Goal: Task Accomplishment & Management: Complete application form

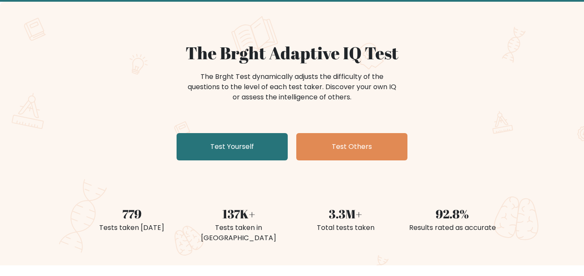
scroll to position [47, 0]
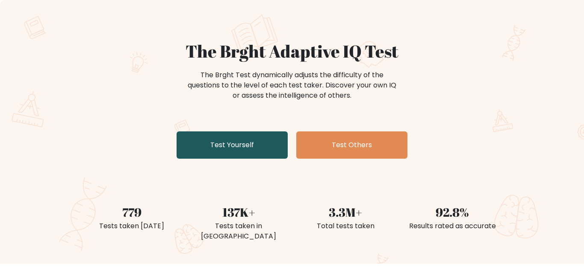
click at [264, 150] on link "Test Yourself" at bounding box center [231, 145] width 111 height 27
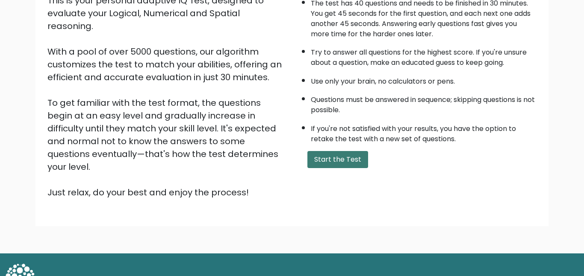
scroll to position [115, 0]
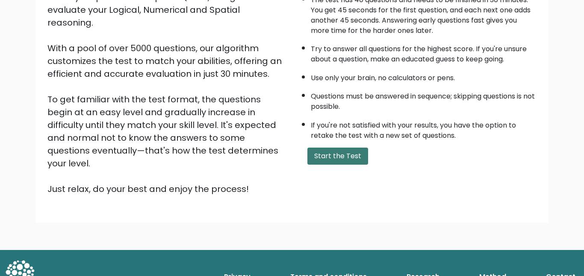
click at [330, 159] on button "Start the Test" at bounding box center [337, 156] width 61 height 17
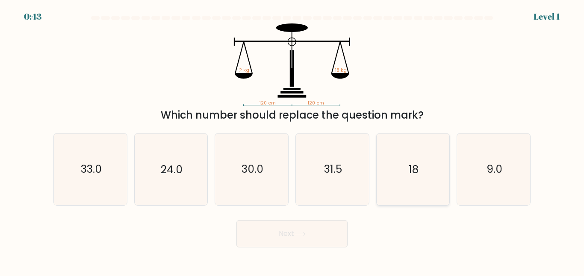
click at [409, 175] on text "18" at bounding box center [414, 169] width 10 height 15
click at [292, 141] on input "e. 18" at bounding box center [292, 139] width 0 height 2
radio input "true"
click at [308, 225] on button "Next" at bounding box center [291, 233] width 111 height 27
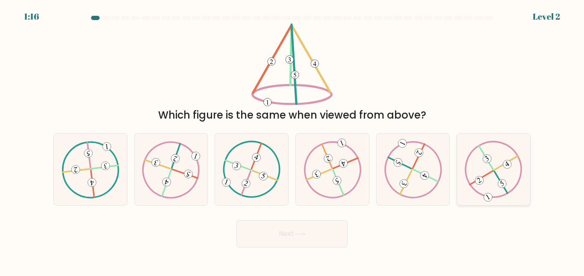
click at [503, 192] on icon at bounding box center [493, 169] width 58 height 57
click at [292, 141] on input "f." at bounding box center [292, 139] width 0 height 2
radio input "true"
click at [298, 229] on button "Next" at bounding box center [291, 233] width 111 height 27
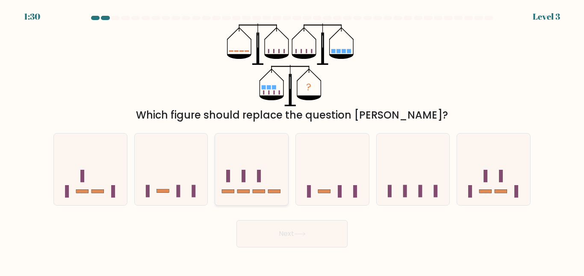
click at [259, 197] on icon at bounding box center [251, 169] width 73 height 60
click at [292, 141] on input "c." at bounding box center [292, 139] width 0 height 2
radio input "true"
click at [312, 241] on button "Next" at bounding box center [291, 233] width 111 height 27
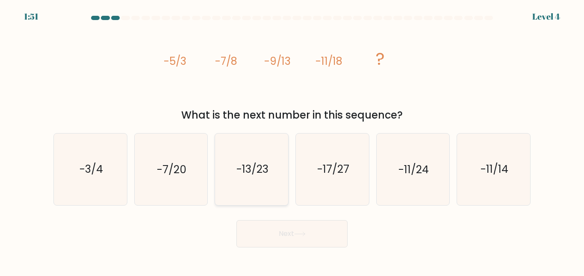
click at [258, 175] on text "-13/23" at bounding box center [252, 169] width 32 height 15
click at [292, 141] on input "c. -13/23" at bounding box center [292, 139] width 0 height 2
radio input "true"
click at [302, 235] on icon at bounding box center [300, 234] width 12 height 5
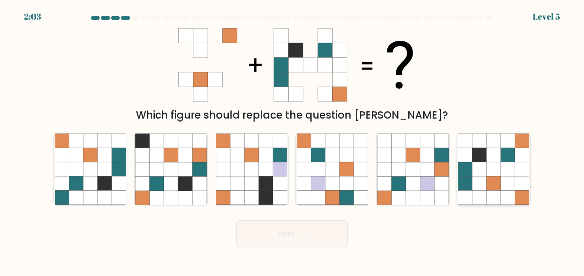
click at [488, 179] on icon at bounding box center [493, 184] width 14 height 14
click at [292, 141] on input "f." at bounding box center [292, 139] width 0 height 2
radio input "true"
click at [311, 240] on button "Next" at bounding box center [291, 233] width 111 height 27
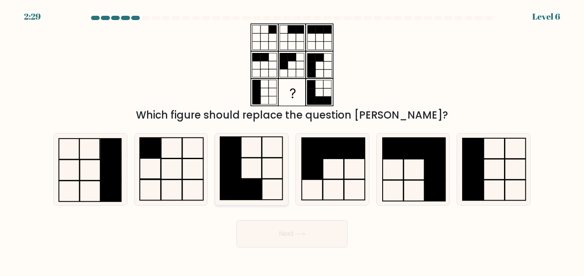
click at [264, 183] on icon at bounding box center [251, 169] width 71 height 71
click at [292, 141] on input "c." at bounding box center [292, 139] width 0 height 2
radio input "true"
click at [279, 240] on button "Next" at bounding box center [291, 233] width 111 height 27
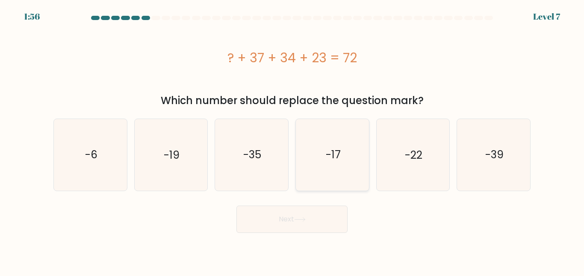
click at [329, 155] on text "-17" at bounding box center [332, 154] width 15 height 15
click at [292, 141] on input "d. -17" at bounding box center [292, 139] width 0 height 2
radio input "true"
click at [306, 252] on body "1:55 Level 7 a." at bounding box center [292, 138] width 584 height 276
click at [322, 229] on button "Next" at bounding box center [291, 219] width 111 height 27
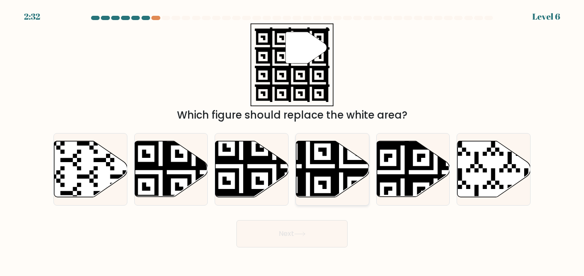
click at [344, 193] on icon at bounding box center [307, 199] width 132 height 132
click at [292, 141] on input "d." at bounding box center [292, 139] width 0 height 2
radio input "true"
click at [325, 248] on body "2:25 Level 6" at bounding box center [292, 138] width 584 height 276
click at [329, 236] on button "Next" at bounding box center [291, 233] width 111 height 27
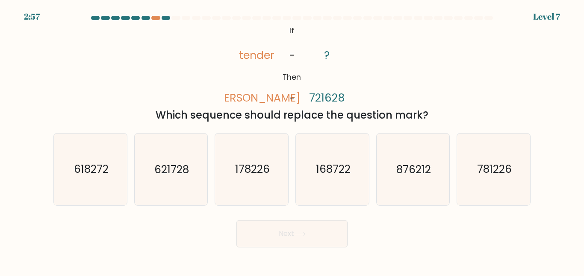
click at [156, 14] on div "2:57 Level 7" at bounding box center [292, 11] width 584 height 23
click at [156, 17] on div at bounding box center [155, 18] width 9 height 4
click at [155, 17] on div at bounding box center [155, 18] width 9 height 4
click at [157, 20] on div at bounding box center [155, 18] width 9 height 4
click at [178, 174] on text "621728" at bounding box center [171, 169] width 35 height 15
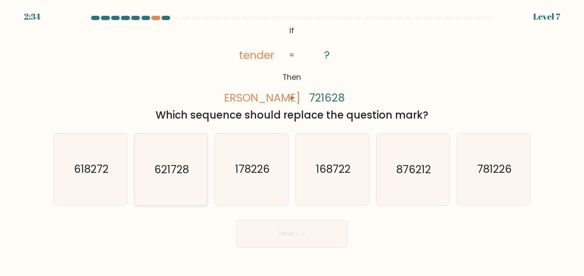
click at [292, 141] on input "b. 621728" at bounding box center [292, 139] width 0 height 2
radio input "true"
click at [323, 233] on button "Next" at bounding box center [291, 233] width 111 height 27
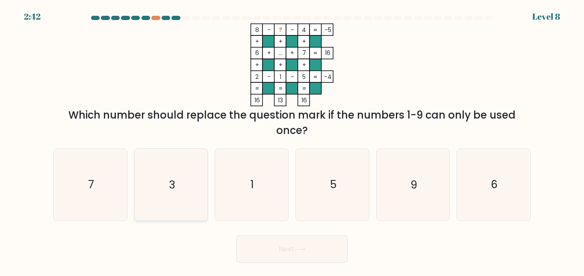
click at [170, 183] on text "3" at bounding box center [172, 184] width 6 height 15
click at [292, 141] on input "b. 3" at bounding box center [292, 139] width 0 height 2
radio input "true"
click at [300, 249] on icon at bounding box center [300, 249] width 12 height 5
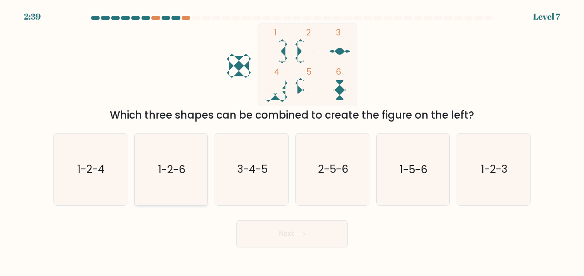
click at [173, 182] on icon "1-2-6" at bounding box center [170, 169] width 71 height 71
click at [292, 141] on input "b. 1-2-6" at bounding box center [292, 139] width 0 height 2
radio input "true"
click at [317, 236] on button "Next" at bounding box center [291, 233] width 111 height 27
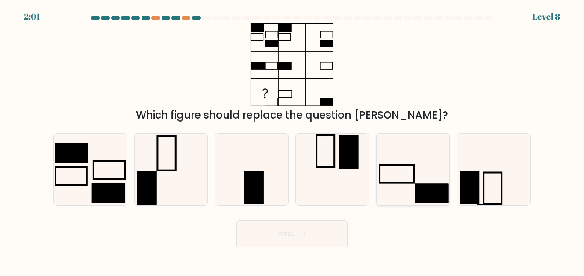
click at [411, 179] on icon at bounding box center [412, 169] width 71 height 71
click at [292, 141] on input "e." at bounding box center [292, 139] width 0 height 2
radio input "true"
click at [291, 232] on button "Next" at bounding box center [291, 233] width 111 height 27
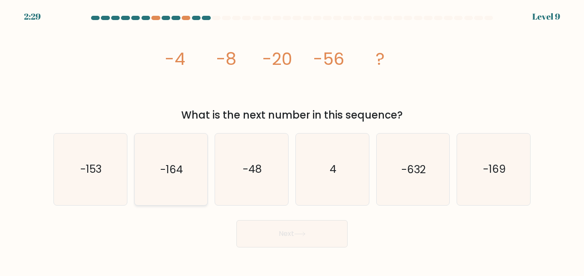
click at [172, 161] on icon "-164" at bounding box center [170, 169] width 71 height 71
click at [292, 141] on input "b. -164" at bounding box center [292, 139] width 0 height 2
radio input "true"
click at [320, 239] on button "Next" at bounding box center [291, 233] width 111 height 27
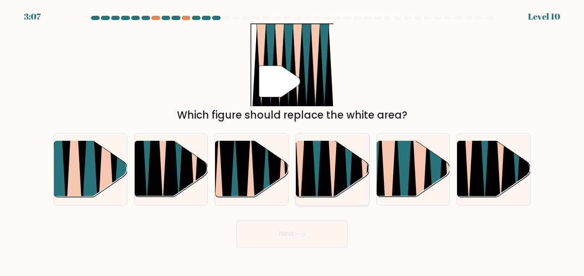
click at [346, 185] on icon at bounding box center [340, 141] width 16 height 146
click at [292, 141] on input "d." at bounding box center [292, 139] width 0 height 2
radio input "true"
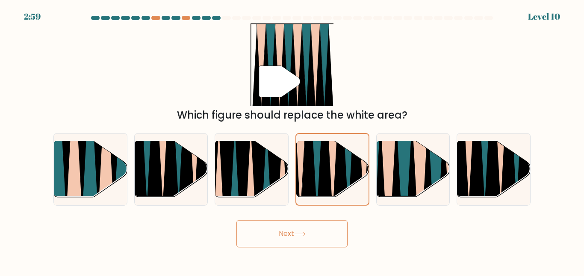
click at [297, 241] on button "Next" at bounding box center [291, 233] width 111 height 27
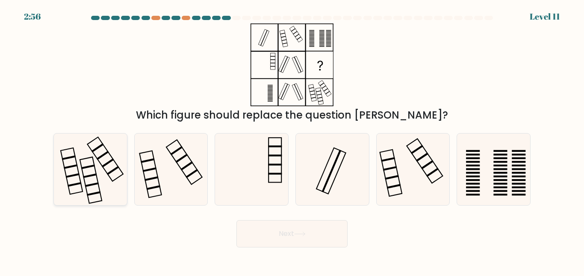
click at [107, 167] on icon at bounding box center [90, 169] width 71 height 71
click at [292, 141] on input "a." at bounding box center [292, 139] width 0 height 2
radio input "true"
click at [508, 178] on icon at bounding box center [493, 169] width 71 height 71
click at [292, 141] on input "f." at bounding box center [292, 139] width 0 height 2
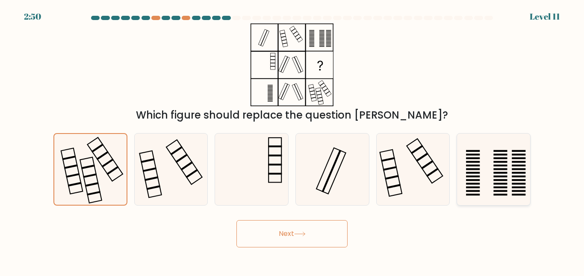
radio input "true"
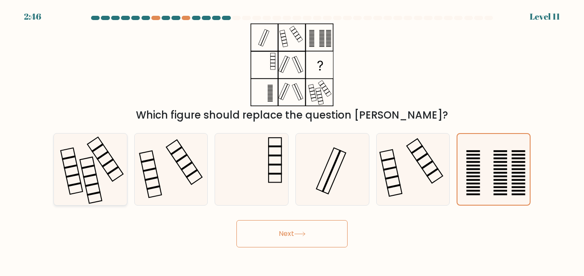
click at [96, 173] on rect at bounding box center [91, 181] width 22 height 47
click at [292, 141] on input "a." at bounding box center [292, 139] width 0 height 2
radio input "true"
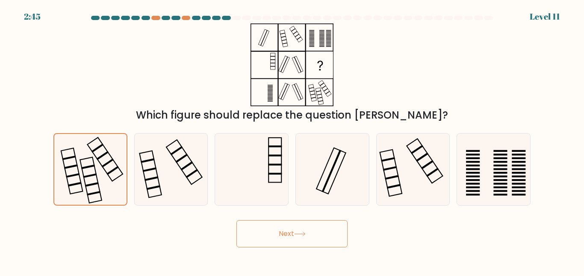
click at [309, 233] on button "Next" at bounding box center [291, 233] width 111 height 27
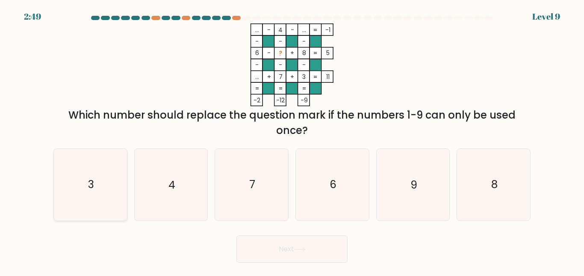
click at [100, 195] on icon "3" at bounding box center [90, 184] width 71 height 71
click at [292, 141] on input "a. 3" at bounding box center [292, 139] width 0 height 2
radio input "true"
click at [201, 199] on icon "4" at bounding box center [170, 184] width 71 height 71
click at [292, 141] on input "b. 4" at bounding box center [292, 139] width 0 height 2
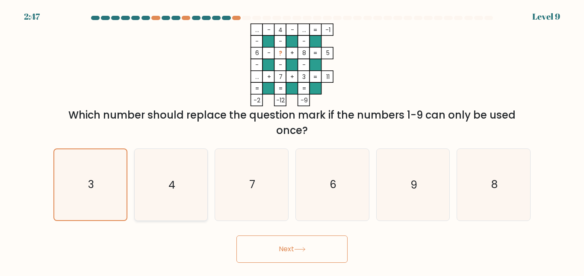
radio input "true"
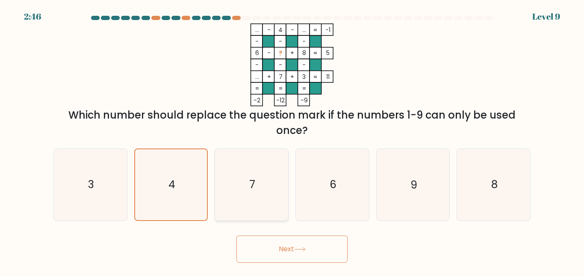
click at [277, 197] on icon "7" at bounding box center [251, 184] width 71 height 71
click at [292, 141] on input "c. 7" at bounding box center [292, 139] width 0 height 2
radio input "true"
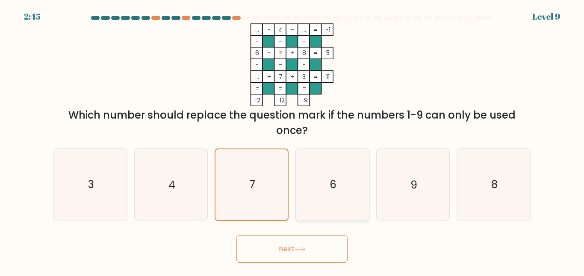
click at [339, 182] on icon "6" at bounding box center [332, 184] width 71 height 71
click at [292, 141] on input "d. 6" at bounding box center [292, 139] width 0 height 2
radio input "true"
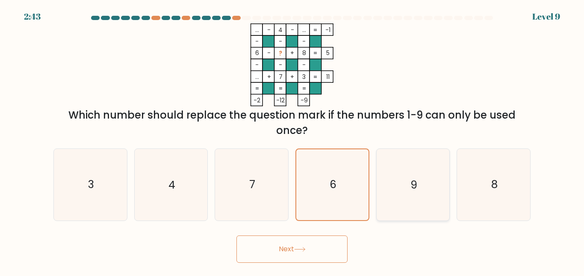
click at [406, 204] on icon "9" at bounding box center [412, 184] width 71 height 71
click at [292, 141] on input "e. 9" at bounding box center [292, 139] width 0 height 2
radio input "true"
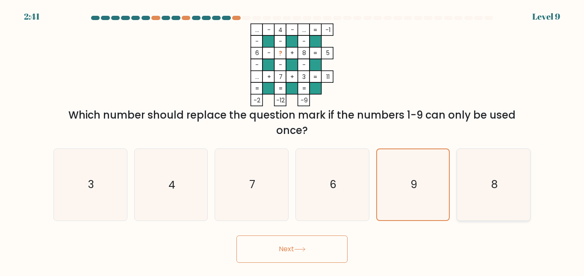
click at [509, 197] on icon "8" at bounding box center [493, 184] width 71 height 71
click at [292, 141] on input "f. 8" at bounding box center [292, 139] width 0 height 2
radio input "true"
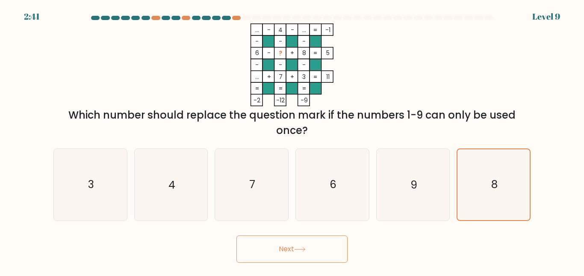
click at [313, 253] on button "Next" at bounding box center [291, 249] width 111 height 27
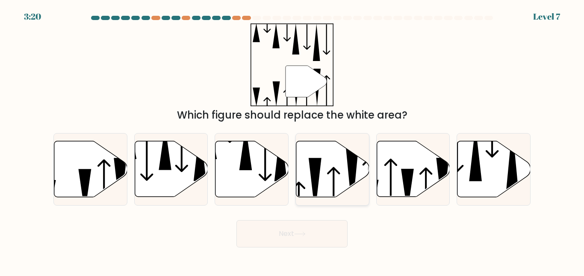
click at [317, 183] on icon at bounding box center [315, 185] width 13 height 55
click at [292, 141] on input "d." at bounding box center [292, 139] width 0 height 2
radio input "true"
click at [319, 225] on button "Next" at bounding box center [291, 233] width 111 height 27
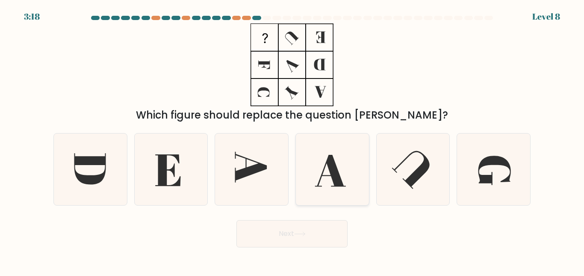
click at [353, 179] on icon at bounding box center [332, 169] width 71 height 71
click at [292, 141] on input "d." at bounding box center [292, 139] width 0 height 2
radio input "true"
click at [313, 241] on button "Next" at bounding box center [291, 233] width 111 height 27
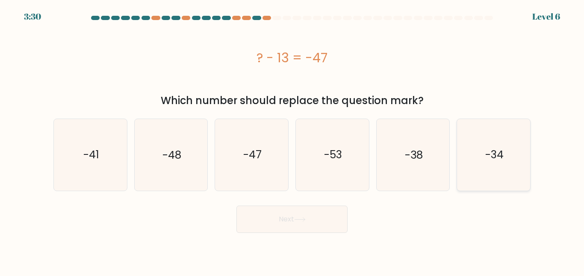
click at [491, 164] on icon "-34" at bounding box center [493, 154] width 71 height 71
click at [292, 141] on input "f. -34" at bounding box center [292, 139] width 0 height 2
radio input "true"
click at [326, 223] on button "Next" at bounding box center [291, 219] width 111 height 27
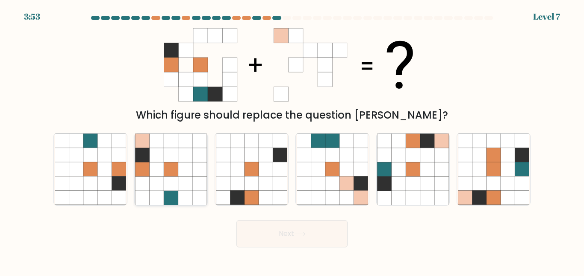
click at [182, 180] on icon at bounding box center [185, 184] width 14 height 14
click at [292, 141] on input "b." at bounding box center [292, 139] width 0 height 2
radio input "true"
click at [332, 239] on button "Next" at bounding box center [291, 233] width 111 height 27
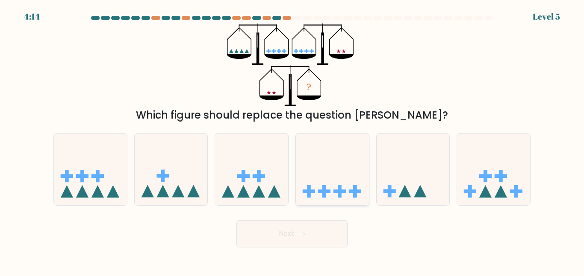
click at [335, 167] on icon at bounding box center [332, 169] width 73 height 60
click at [292, 141] on input "d." at bounding box center [292, 139] width 0 height 2
radio input "true"
click at [330, 240] on button "Next" at bounding box center [291, 233] width 111 height 27
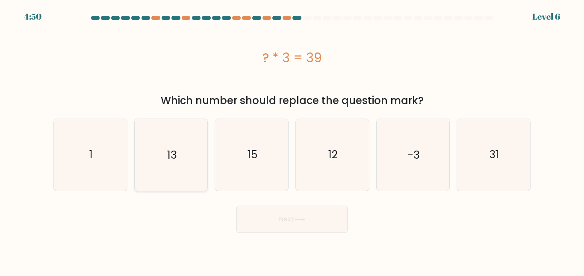
click at [163, 165] on icon "13" at bounding box center [170, 154] width 71 height 71
click at [292, 141] on input "b. 13" at bounding box center [292, 139] width 0 height 2
radio input "true"
click at [322, 221] on button "Next" at bounding box center [291, 219] width 111 height 27
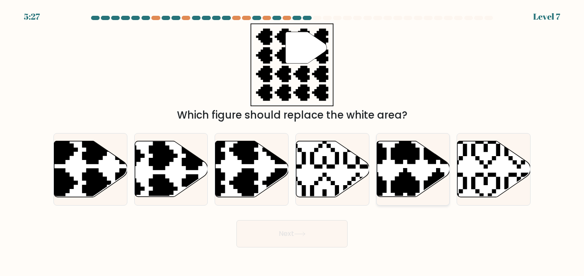
click at [425, 157] on icon at bounding box center [388, 199] width 128 height 128
click at [292, 141] on input "e." at bounding box center [292, 139] width 0 height 2
radio input "true"
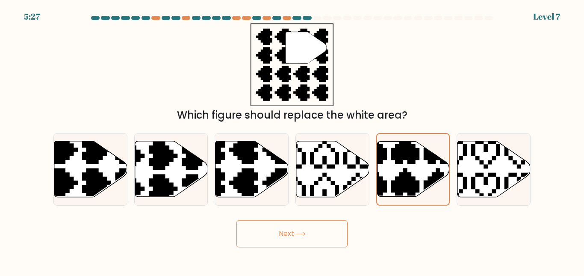
click at [292, 232] on button "Next" at bounding box center [291, 233] width 111 height 27
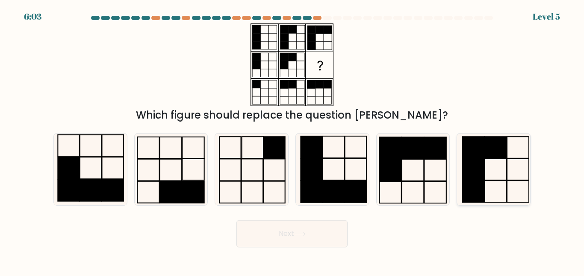
click at [482, 183] on rect at bounding box center [473, 192] width 22 height 22
click at [292, 141] on input "f." at bounding box center [292, 139] width 0 height 2
radio input "true"
click at [410, 179] on icon at bounding box center [412, 169] width 71 height 71
click at [292, 141] on input "e." at bounding box center [292, 139] width 0 height 2
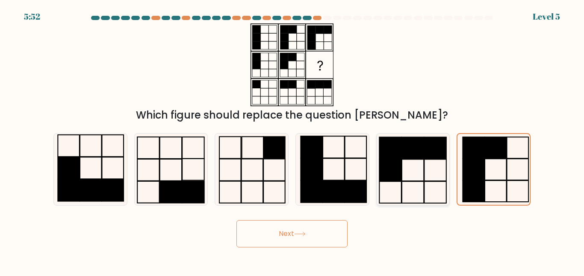
radio input "true"
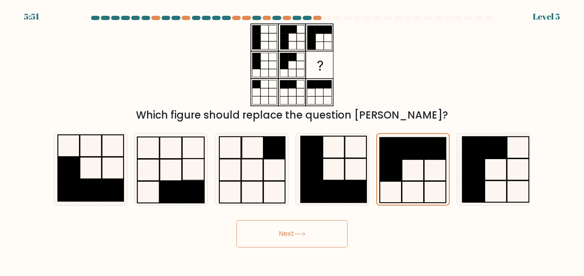
click at [327, 229] on button "Next" at bounding box center [291, 233] width 111 height 27
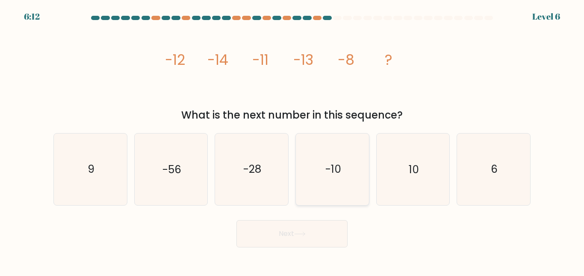
click at [351, 182] on icon "-10" at bounding box center [332, 169] width 71 height 71
click at [292, 141] on input "d. -10" at bounding box center [292, 139] width 0 height 2
radio input "true"
click at [314, 239] on button "Next" at bounding box center [291, 233] width 111 height 27
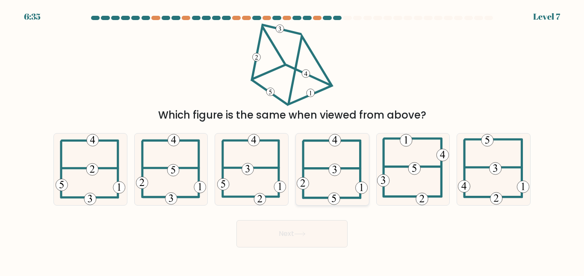
click at [356, 194] on icon at bounding box center [332, 169] width 71 height 71
click at [292, 141] on input "d." at bounding box center [292, 139] width 0 height 2
radio input "true"
click at [323, 235] on button "Next" at bounding box center [291, 233] width 111 height 27
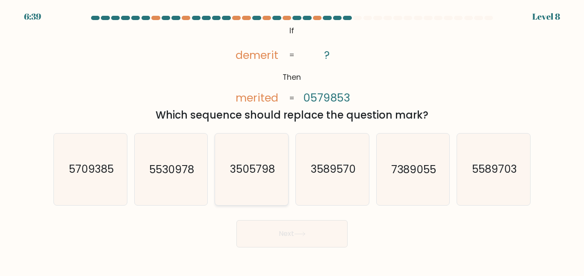
click at [257, 186] on icon "3505798" at bounding box center [251, 169] width 71 height 71
click at [292, 141] on input "c. 3505798" at bounding box center [292, 139] width 0 height 2
radio input "true"
click at [290, 248] on body "6:30 Level 8 If" at bounding box center [292, 138] width 584 height 276
click at [294, 242] on button "Next" at bounding box center [291, 233] width 111 height 27
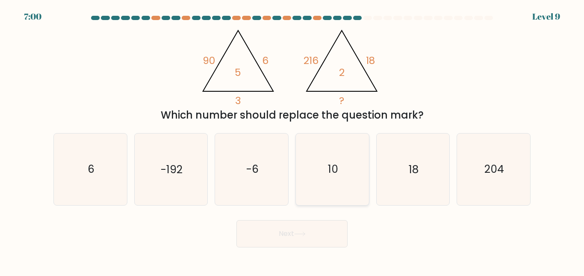
click at [323, 170] on icon "10" at bounding box center [332, 169] width 71 height 71
click at [292, 141] on input "d. 10" at bounding box center [292, 139] width 0 height 2
radio input "true"
click at [314, 239] on button "Next" at bounding box center [291, 233] width 111 height 27
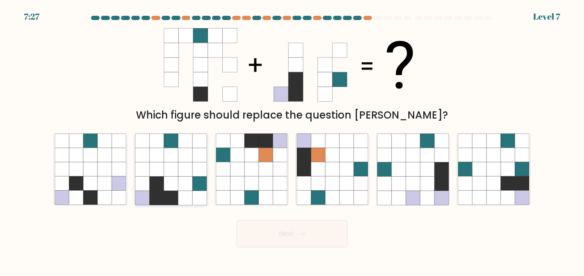
click at [180, 179] on icon at bounding box center [185, 184] width 14 height 14
click at [292, 141] on input "b." at bounding box center [292, 139] width 0 height 2
radio input "true"
click at [295, 229] on button "Next" at bounding box center [291, 233] width 111 height 27
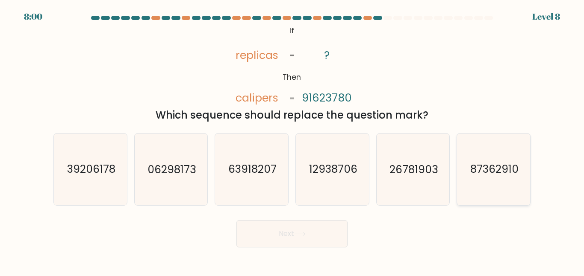
click at [514, 179] on icon "87362910" at bounding box center [493, 169] width 71 height 71
click at [292, 141] on input "f. 87362910" at bounding box center [292, 139] width 0 height 2
radio input "true"
click at [321, 237] on button "Next" at bounding box center [291, 233] width 111 height 27
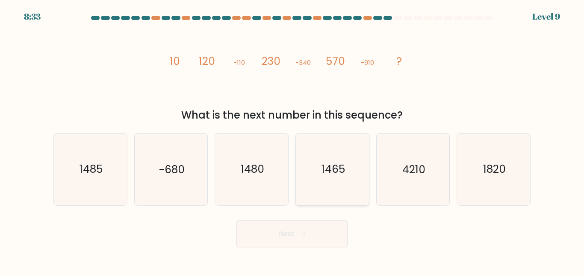
click at [328, 177] on icon "1465" at bounding box center [332, 169] width 71 height 71
click at [292, 141] on input "d. 1465" at bounding box center [292, 139] width 0 height 2
radio input "true"
click at [315, 219] on div "Next" at bounding box center [291, 232] width 487 height 32
click at [320, 225] on button "Next" at bounding box center [291, 233] width 111 height 27
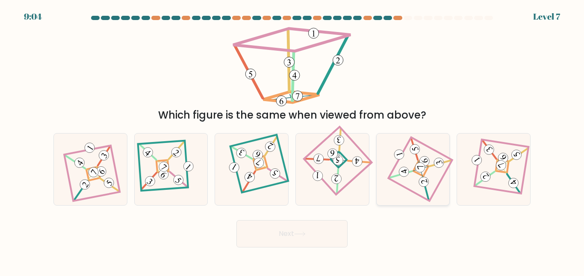
click at [438, 176] on div at bounding box center [413, 169] width 74 height 72
click at [292, 141] on input "e." at bounding box center [292, 139] width 0 height 2
radio input "true"
click at [322, 241] on button "Next" at bounding box center [291, 233] width 111 height 27
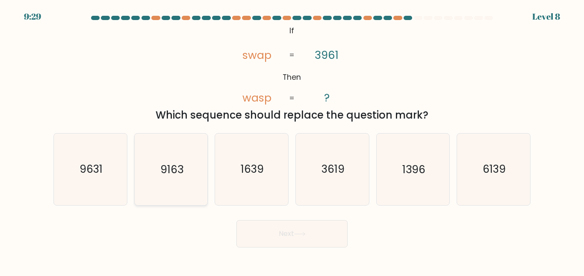
click at [171, 183] on icon "9163" at bounding box center [170, 169] width 71 height 71
click at [292, 141] on input "b. 9163" at bounding box center [292, 139] width 0 height 2
radio input "true"
click at [327, 230] on button "Next" at bounding box center [291, 233] width 111 height 27
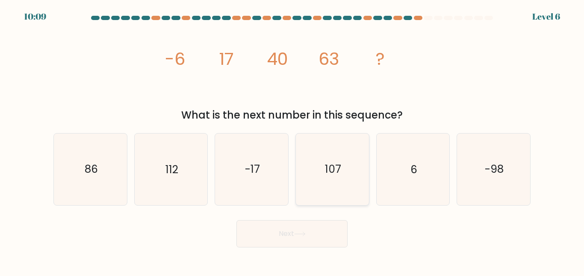
click at [333, 171] on text "107" at bounding box center [333, 169] width 16 height 15
click at [292, 141] on input "d. 107" at bounding box center [292, 139] width 0 height 2
radio input "true"
click at [306, 247] on button "Next" at bounding box center [291, 233] width 111 height 27
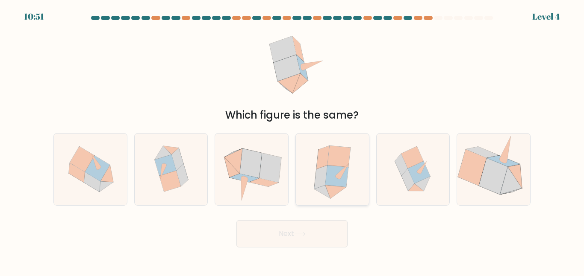
click at [353, 162] on icon at bounding box center [332, 169] width 64 height 71
click at [292, 141] on input "d." at bounding box center [292, 139] width 0 height 2
radio input "true"
click at [319, 239] on button "Next" at bounding box center [291, 233] width 111 height 27
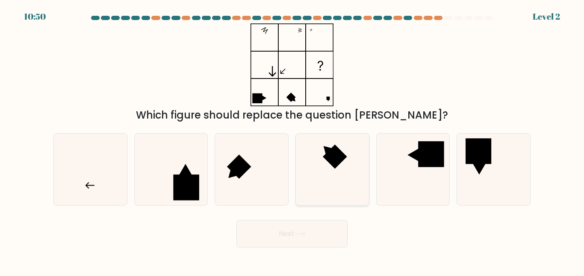
click at [347, 179] on icon at bounding box center [332, 169] width 71 height 71
click at [292, 141] on input "d." at bounding box center [292, 139] width 0 height 2
radio input "true"
click at [323, 244] on button "Next" at bounding box center [291, 233] width 111 height 27
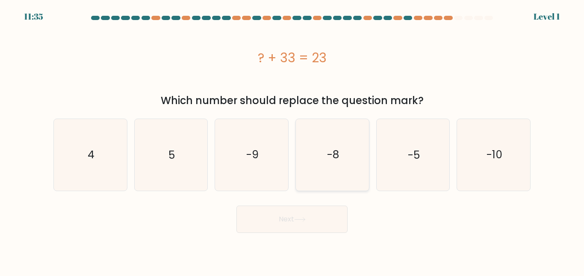
click at [345, 184] on icon "-8" at bounding box center [332, 154] width 71 height 71
click at [292, 141] on input "d. -8" at bounding box center [292, 139] width 0 height 2
radio input "true"
click at [328, 209] on button "Next" at bounding box center [291, 219] width 111 height 27
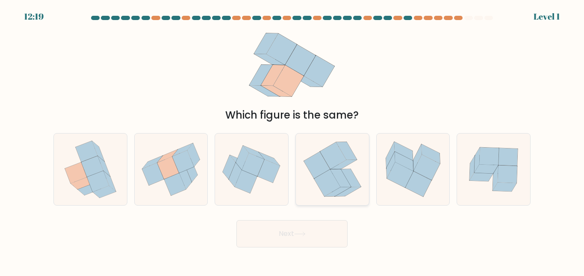
click at [344, 172] on icon at bounding box center [350, 179] width 21 height 18
click at [292, 141] on input "d." at bounding box center [292, 139] width 0 height 2
radio input "true"
click at [328, 225] on button "Next" at bounding box center [291, 233] width 111 height 27
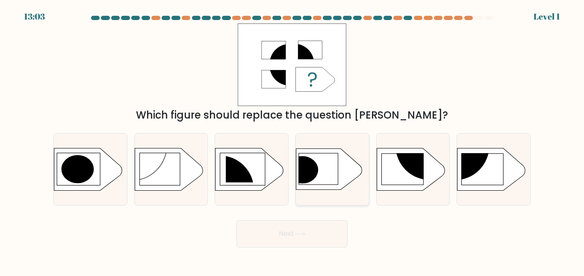
click at [338, 194] on div at bounding box center [332, 169] width 74 height 72
click at [292, 141] on input "d." at bounding box center [292, 139] width 0 height 2
radio input "true"
click at [310, 241] on button "Next" at bounding box center [291, 233] width 111 height 27
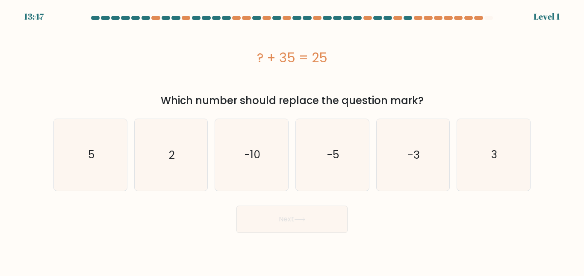
click at [329, 193] on form "a. 5" at bounding box center [292, 124] width 584 height 217
click at [326, 170] on icon "-5" at bounding box center [332, 154] width 71 height 71
click at [292, 141] on input "d. -5" at bounding box center [292, 139] width 0 height 2
radio input "true"
click at [305, 215] on button "Next" at bounding box center [291, 219] width 111 height 27
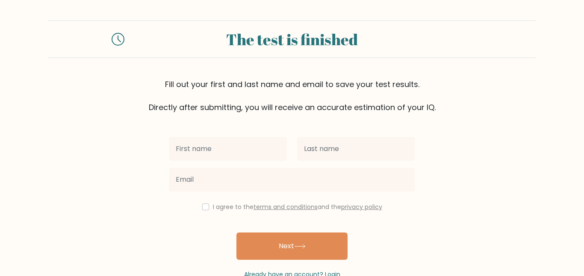
scroll to position [24, 0]
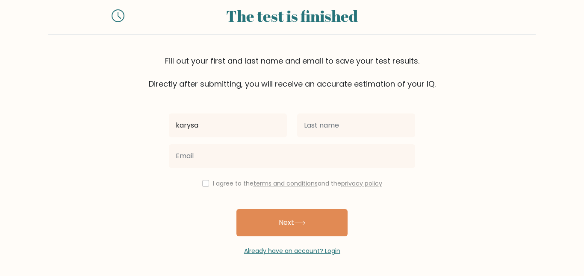
type input "karysa"
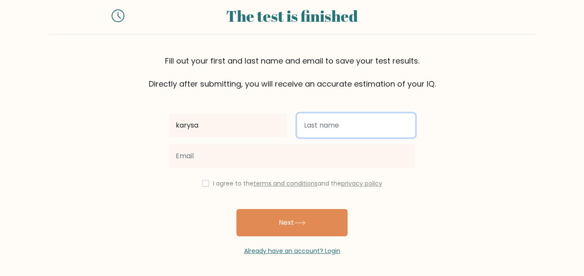
click at [364, 124] on input "text" at bounding box center [356, 126] width 118 height 24
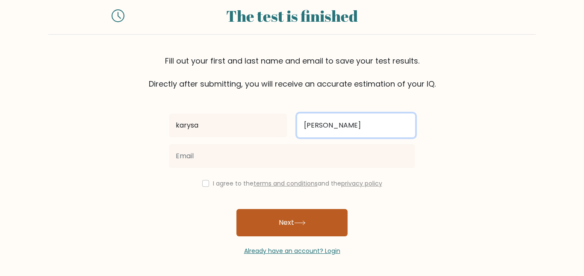
type input "chelette"
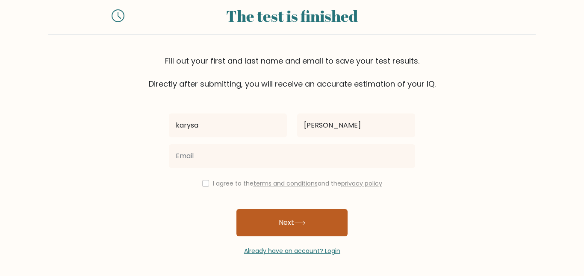
click at [313, 230] on button "Next" at bounding box center [291, 222] width 111 height 27
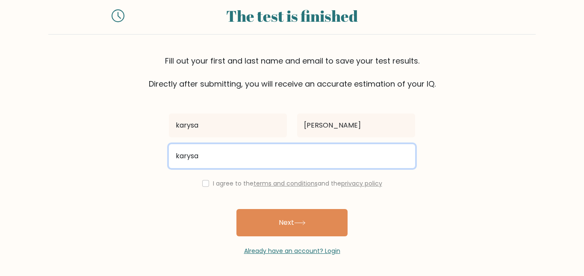
type input "karysa.che29@elkinsdistrict.org"
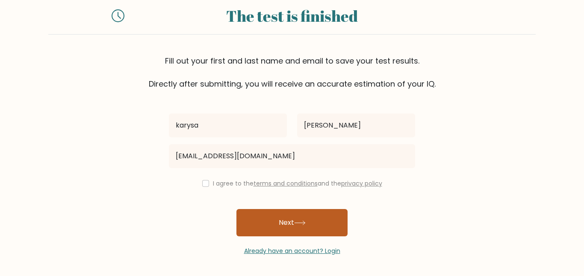
click at [291, 220] on button "Next" at bounding box center [291, 222] width 111 height 27
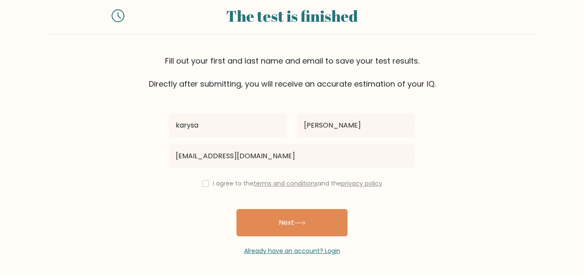
click at [213, 186] on label "I agree to the terms and conditions and the privacy policy" at bounding box center [297, 183] width 169 height 9
click at [204, 183] on input "checkbox" at bounding box center [205, 183] width 7 height 7
checkbox input "true"
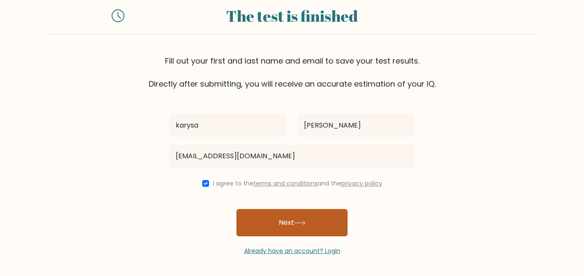
click at [328, 231] on button "Next" at bounding box center [291, 222] width 111 height 27
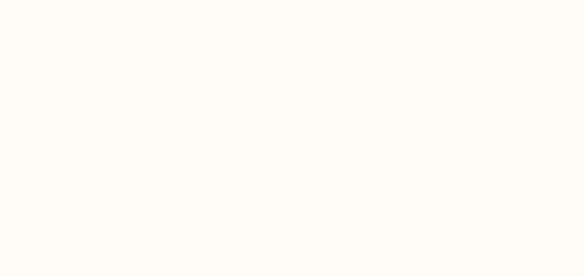
select select "US"
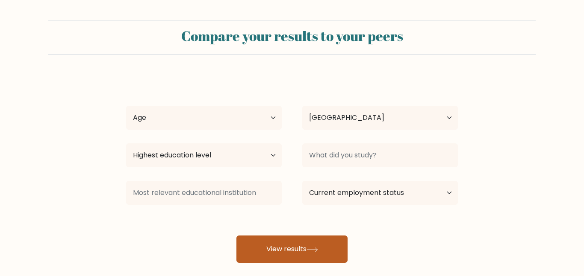
click at [281, 254] on button "View results" at bounding box center [291, 249] width 111 height 27
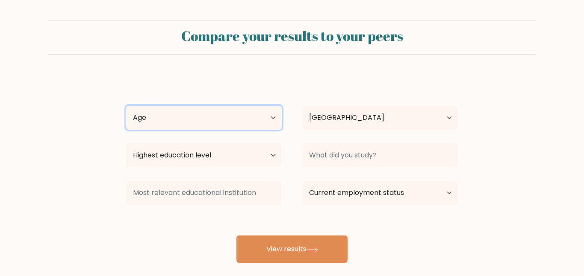
click at [216, 120] on select "Age Under 18 years old 18-24 years old 25-34 years old 35-44 years old 45-54 ye…" at bounding box center [204, 118] width 156 height 24
select select "min_18"
click at [126, 106] on select "Age Under 18 years old 18-24 years old 25-34 years old 35-44 years old 45-54 ye…" at bounding box center [204, 118] width 156 height 24
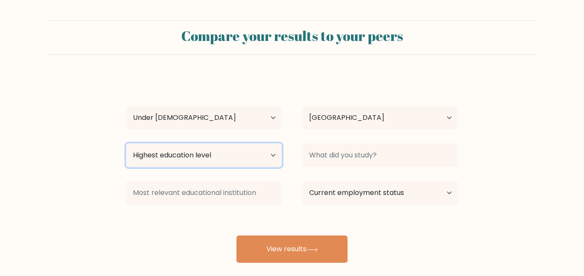
click at [194, 164] on select "Highest education level No schooling Primary Lower Secondary Upper Secondary Oc…" at bounding box center [204, 156] width 156 height 24
select select "primary"
click at [126, 144] on select "Highest education level No schooling Primary Lower Secondary Upper Secondary Oc…" at bounding box center [204, 156] width 156 height 24
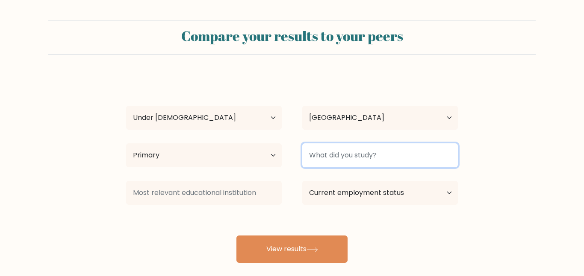
click at [369, 167] on input at bounding box center [380, 156] width 156 height 24
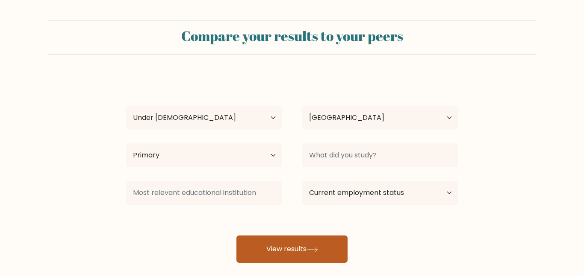
click at [289, 237] on button "View results" at bounding box center [291, 249] width 111 height 27
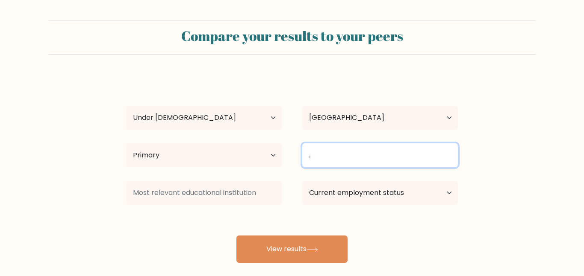
type input "."
type input "n/a"
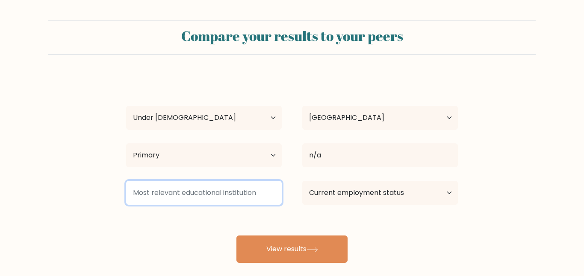
click at [239, 192] on input at bounding box center [204, 193] width 156 height 24
type input "n"
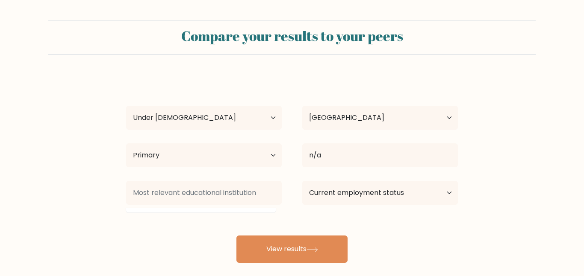
click at [159, 232] on div "karysa chelette Age Under 18 years old 18-24 years old 25-34 years old 35-44 ye…" at bounding box center [292, 169] width 342 height 188
click at [193, 180] on div at bounding box center [204, 193] width 176 height 31
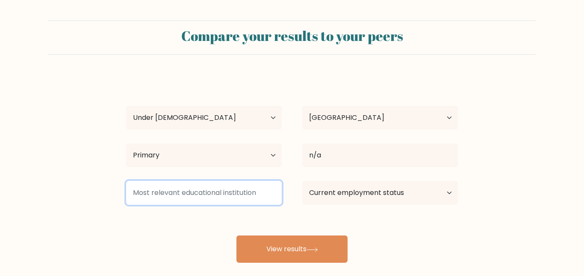
click at [196, 185] on input at bounding box center [204, 193] width 156 height 24
type input "elkins"
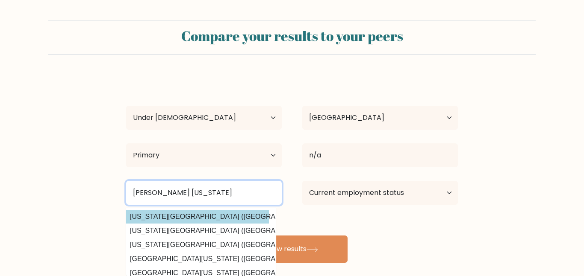
scroll to position [17, 4]
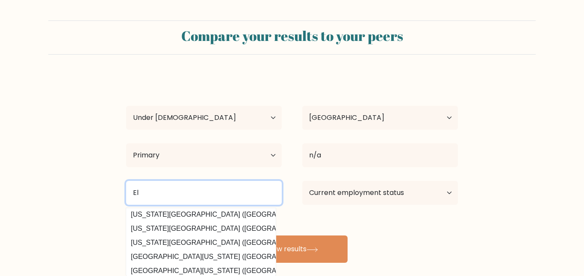
type input "E"
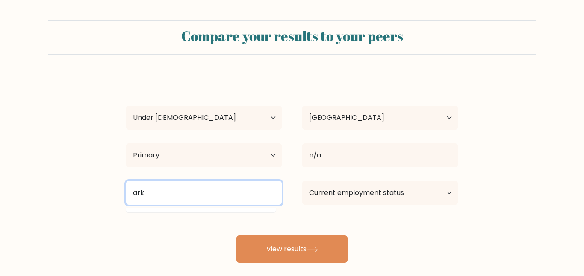
scroll to position [0, 0]
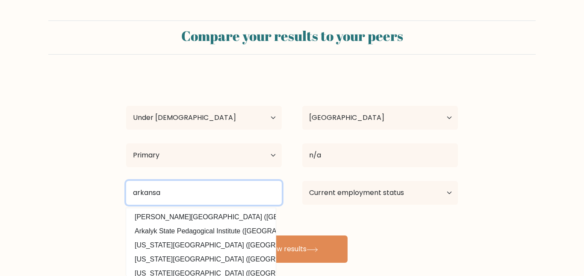
type input "arkansas"
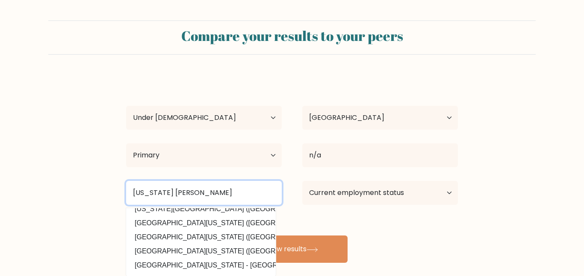
scroll to position [52, 0]
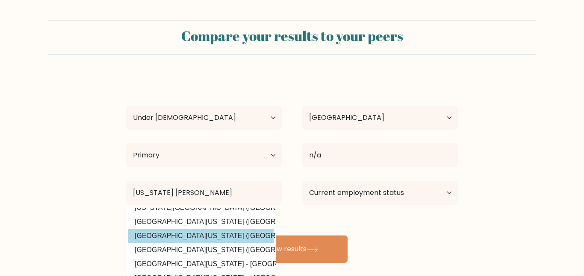
click at [243, 234] on option "University of Arkansas (United States)" at bounding box center [200, 236] width 145 height 14
type input "[GEOGRAPHIC_DATA][US_STATE]"
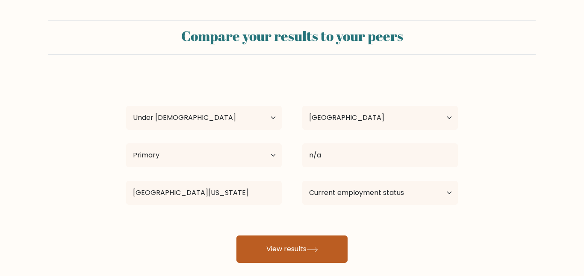
click at [318, 261] on button "View results" at bounding box center [291, 249] width 111 height 27
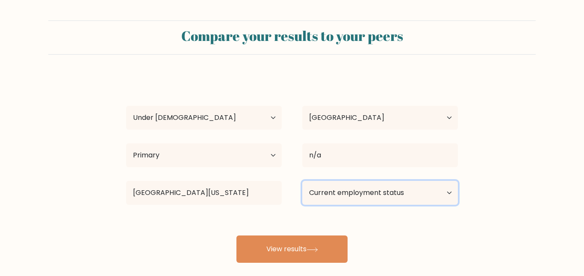
click at [380, 186] on select "Current employment status Employed Student Retired Other / prefer not to answer" at bounding box center [380, 193] width 156 height 24
select select "student"
click at [302, 181] on select "Current employment status Employed Student Retired Other / prefer not to answer" at bounding box center [380, 193] width 156 height 24
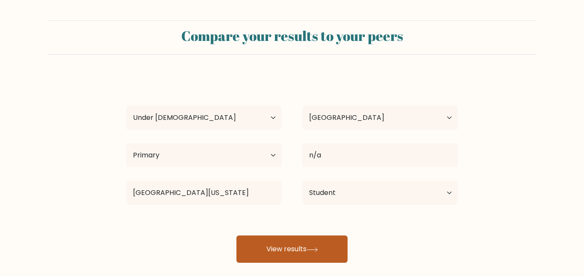
click at [311, 246] on button "View results" at bounding box center [291, 249] width 111 height 27
